Goal: Register for event/course

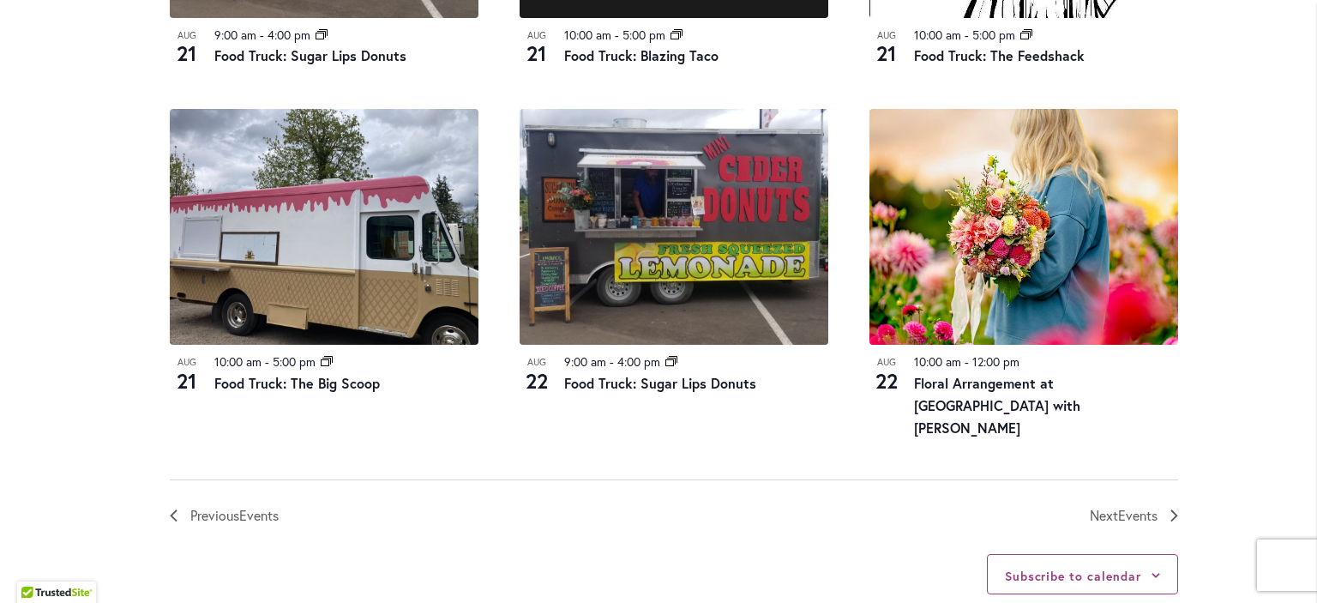
scroll to position [1919, 0]
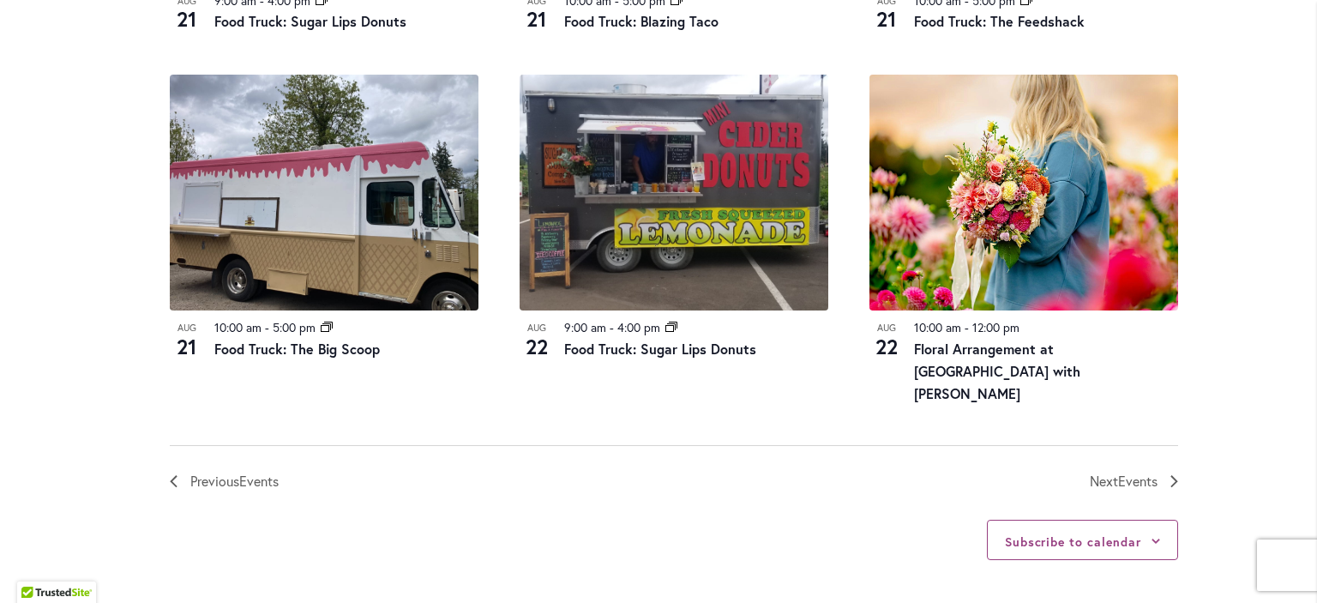
click at [981, 378] on h3 "Floral Arrangement at [GEOGRAPHIC_DATA] with [PERSON_NAME]" at bounding box center [1046, 371] width 264 height 67
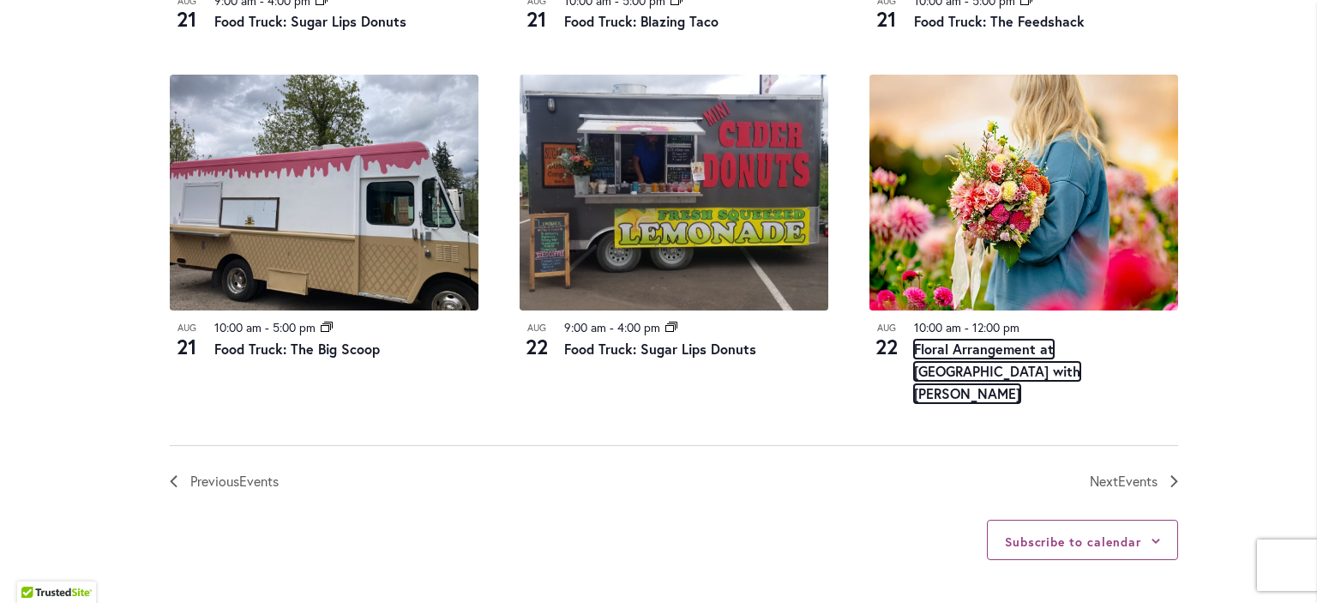
click at [977, 368] on link "Floral Arrangement at [GEOGRAPHIC_DATA] with [PERSON_NAME]" at bounding box center [997, 370] width 166 height 63
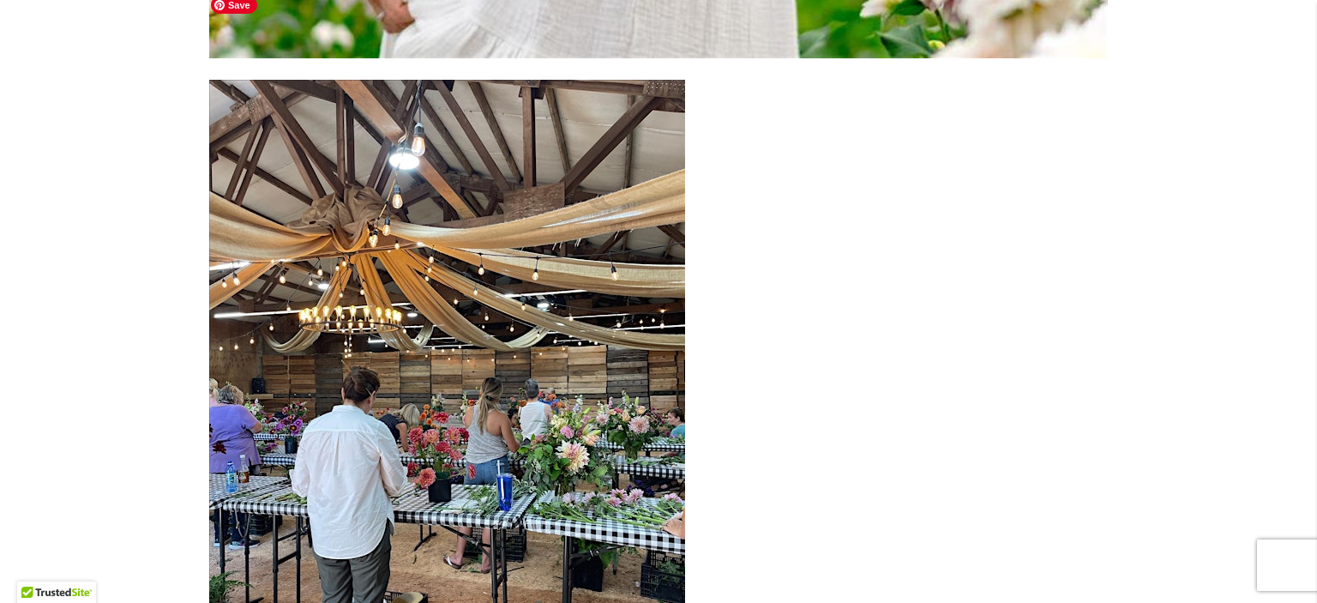
scroll to position [6119, 0]
